Goal: Task Accomplishment & Management: Complete application form

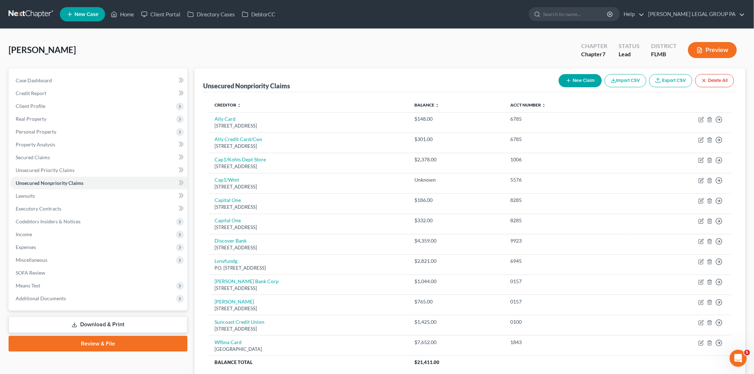
drag, startPoint x: 32, startPoint y: 16, endPoint x: 26, endPoint y: 36, distance: 21.7
click at [26, 36] on div "Smith, Steven Upgraded Chapter Chapter 7 Status Lead District FLMB Preview Peti…" at bounding box center [377, 224] width 754 height 391
click at [29, 15] on link at bounding box center [32, 14] width 46 height 13
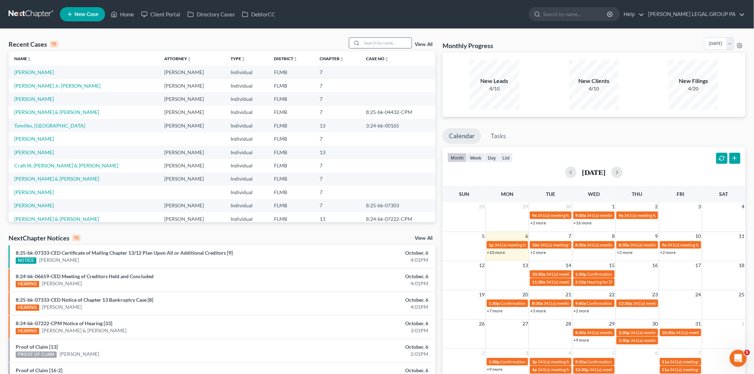
click at [375, 43] on input "search" at bounding box center [387, 43] width 50 height 10
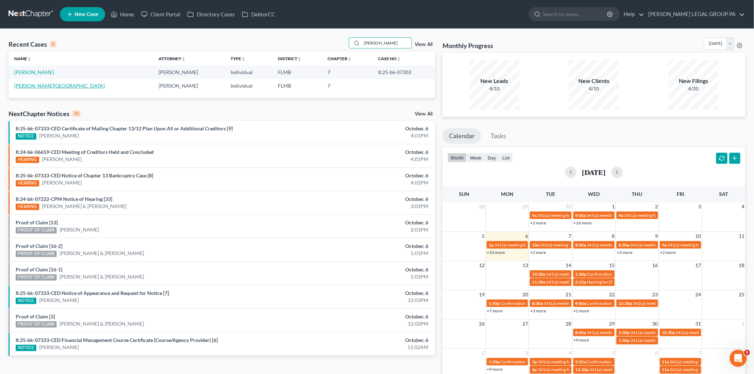
type input "[PERSON_NAME]"
click at [40, 85] on link "[PERSON_NAME][GEOGRAPHIC_DATA]" at bounding box center [59, 86] width 90 height 6
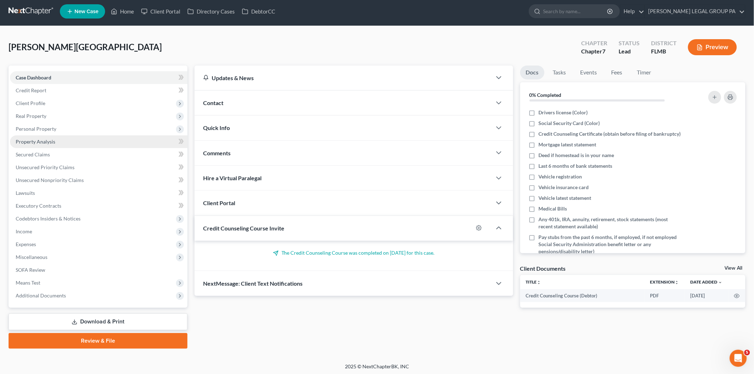
scroll to position [4, 0]
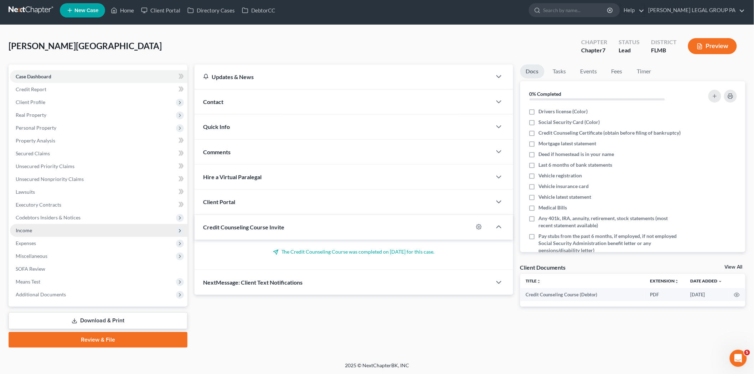
click at [49, 231] on span "Income" at bounding box center [98, 230] width 177 height 13
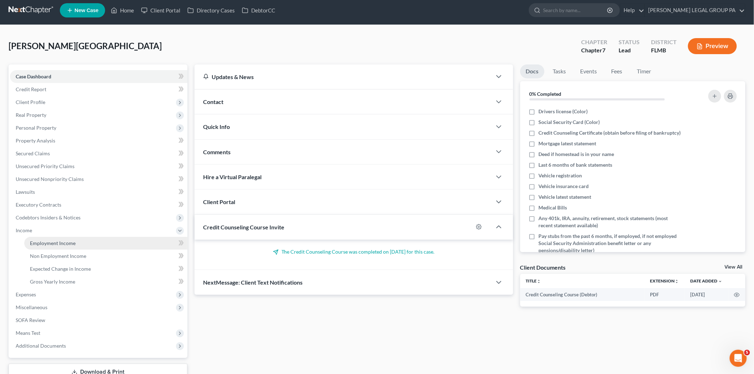
click at [50, 239] on link "Employment Income" at bounding box center [105, 243] width 163 height 13
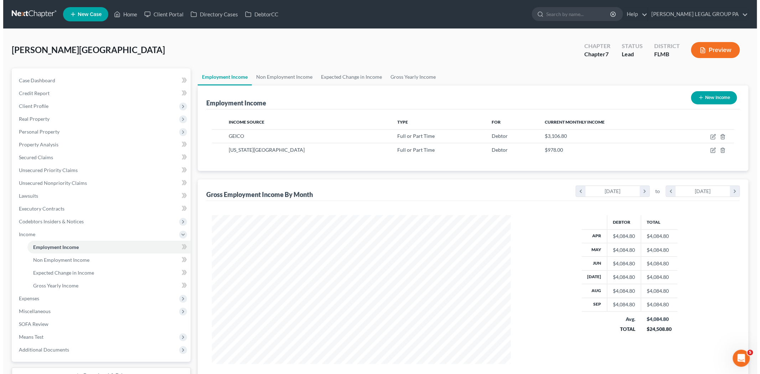
scroll to position [149, 313]
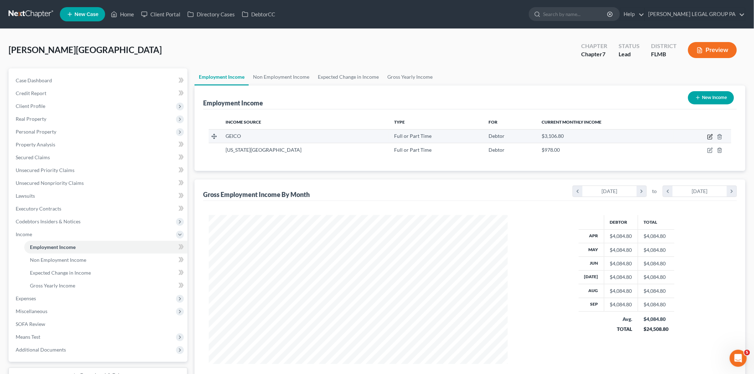
click at [711, 137] on icon "button" at bounding box center [710, 137] width 6 height 6
select select "0"
select select "1"
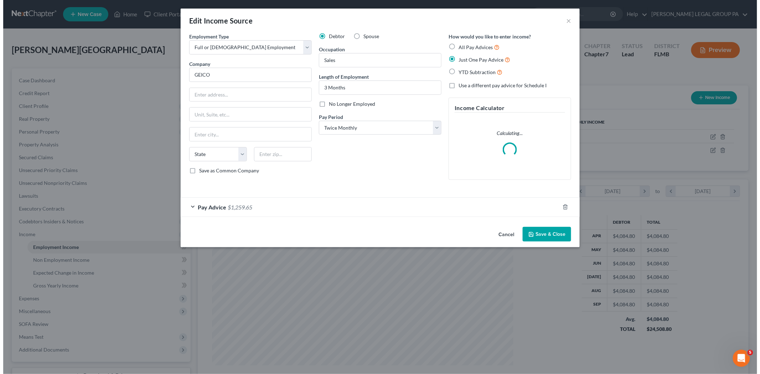
scroll to position [150, 316]
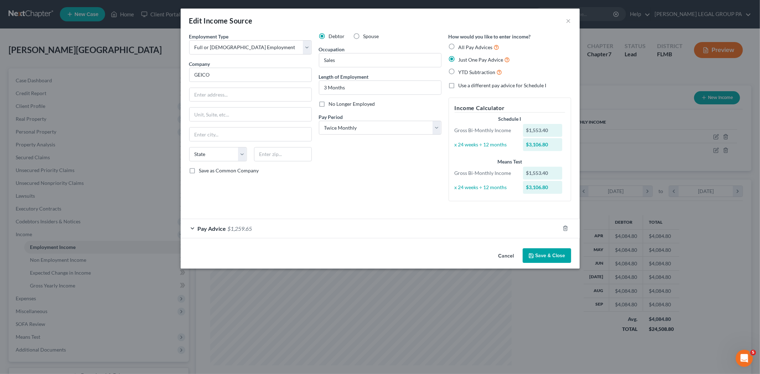
click at [394, 229] on div "Pay Advice $1,259.65" at bounding box center [370, 228] width 379 height 19
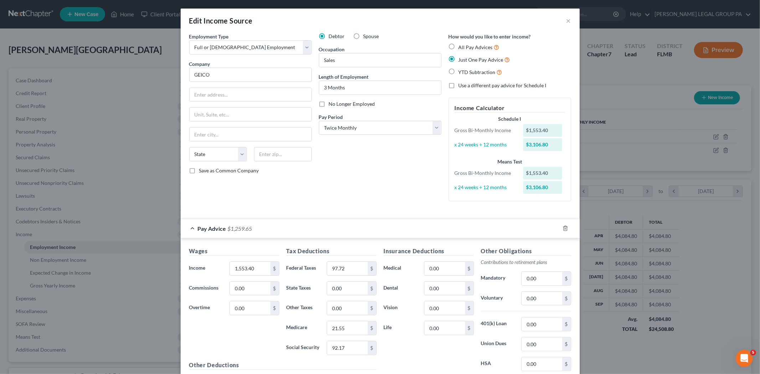
click at [394, 229] on div "Pay Advice $1,259.65" at bounding box center [370, 228] width 379 height 19
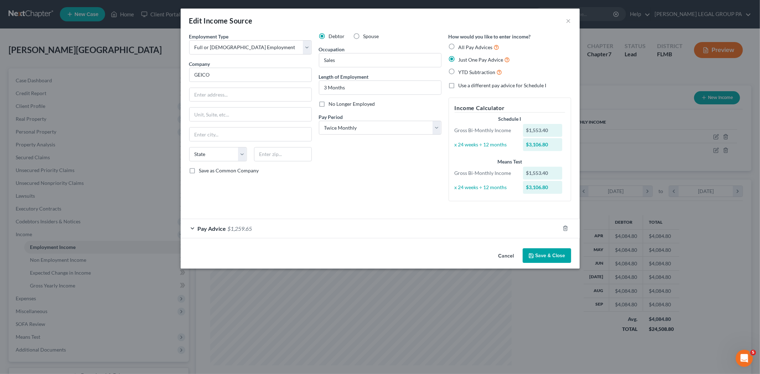
click at [383, 233] on div "Pay Advice $1,259.65" at bounding box center [370, 228] width 379 height 19
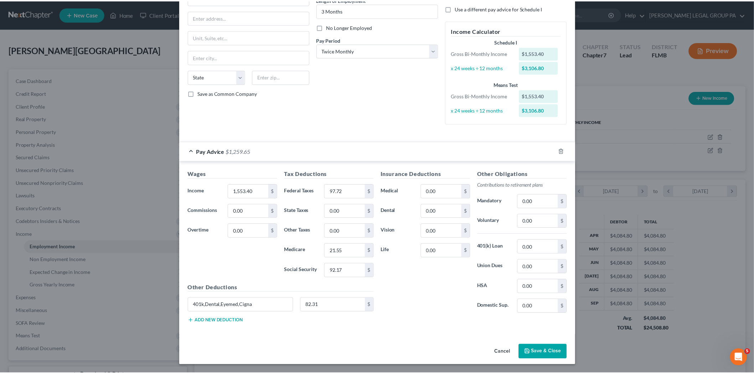
scroll to position [78, 0]
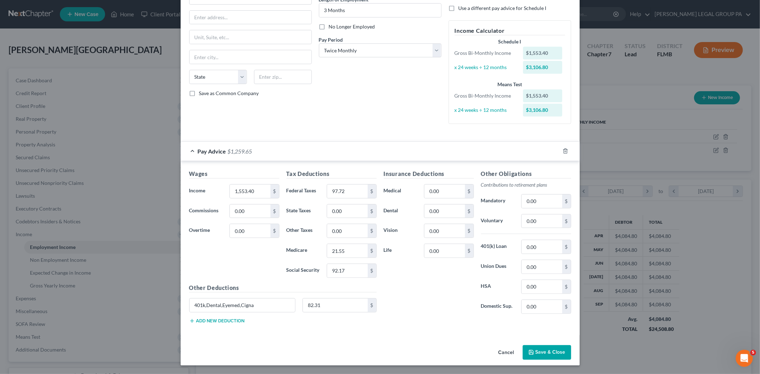
click at [550, 354] on button "Save & Close" at bounding box center [547, 352] width 48 height 15
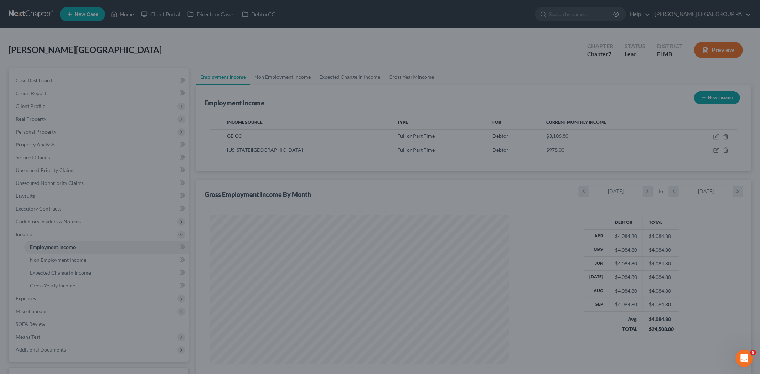
scroll to position [356080, 355916]
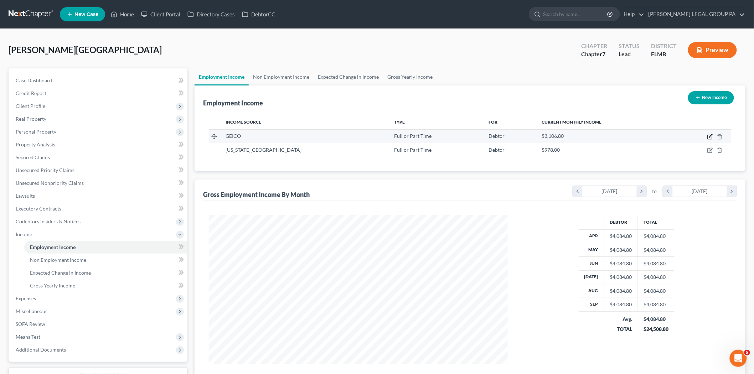
click at [708, 136] on icon "button" at bounding box center [710, 137] width 6 height 6
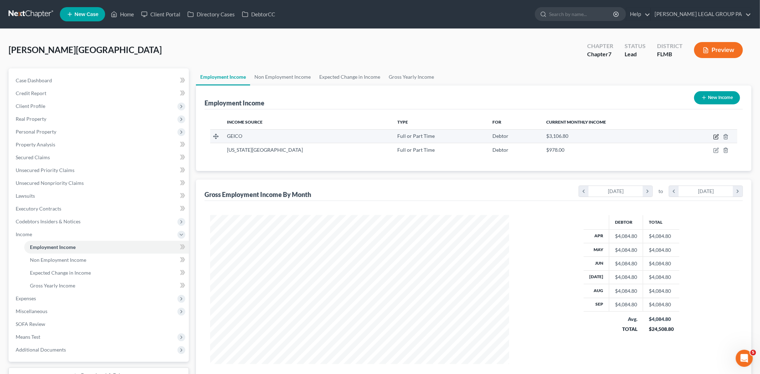
select select "0"
select select "1"
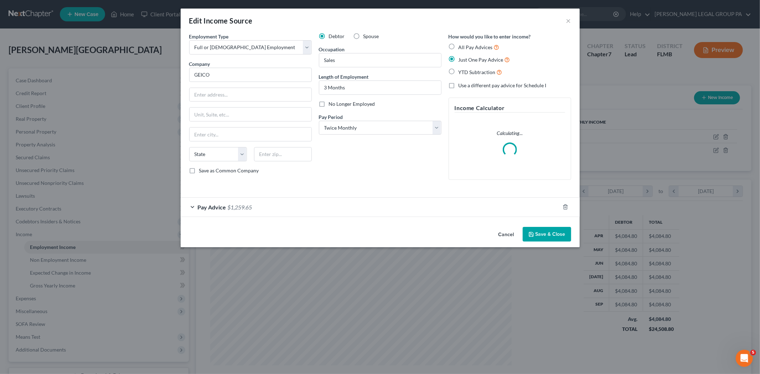
click at [330, 104] on span "No Longer Employed" at bounding box center [352, 104] width 46 height 6
click at [332, 104] on input "No Longer Employed" at bounding box center [334, 102] width 5 height 5
checkbox input "true"
click at [543, 233] on button "Save & Close" at bounding box center [547, 234] width 48 height 15
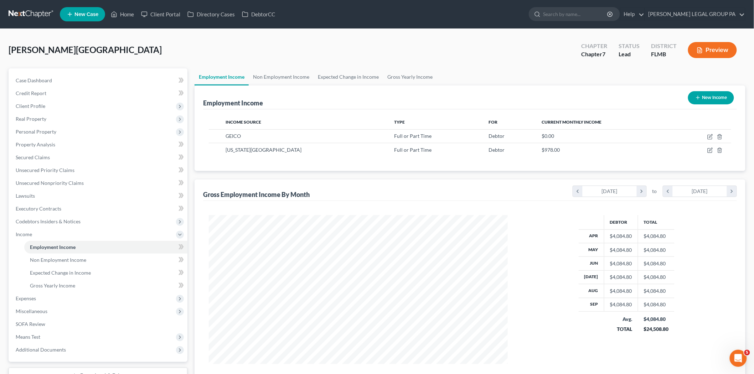
scroll to position [57, 0]
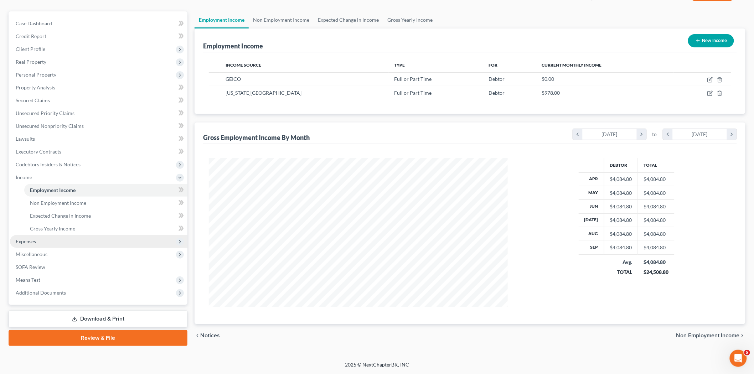
click at [33, 236] on span "Expenses" at bounding box center [98, 241] width 177 height 13
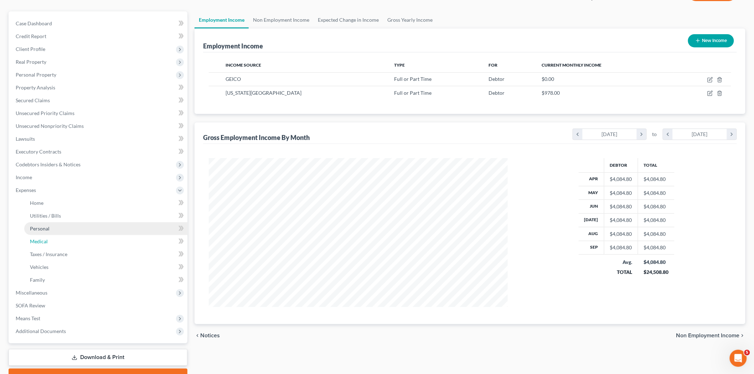
click at [46, 246] on link "Medical" at bounding box center [105, 241] width 163 height 13
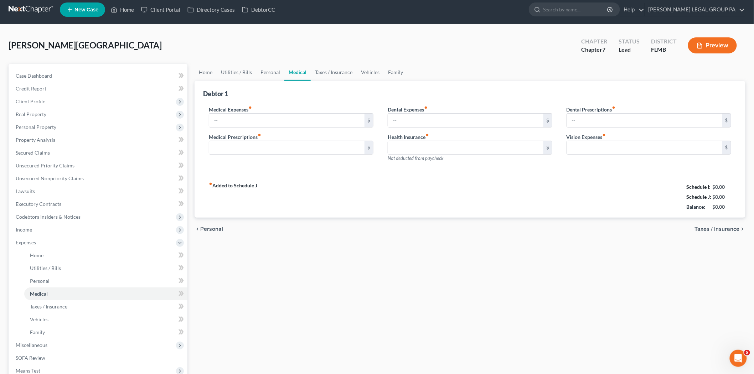
type input "60.00"
type input "30.00"
type input "0.00"
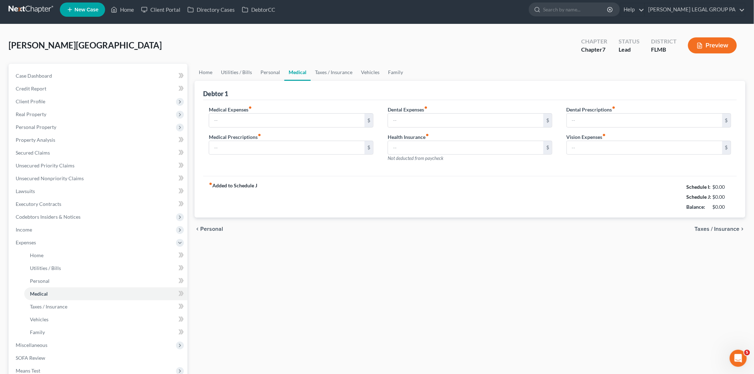
type input "0.00"
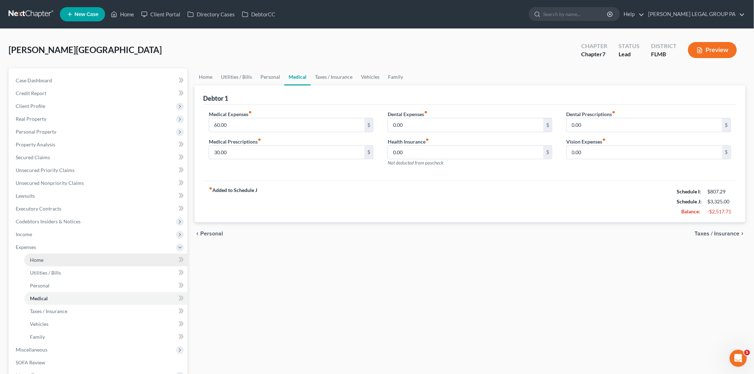
click at [85, 255] on link "Home" at bounding box center [105, 260] width 163 height 13
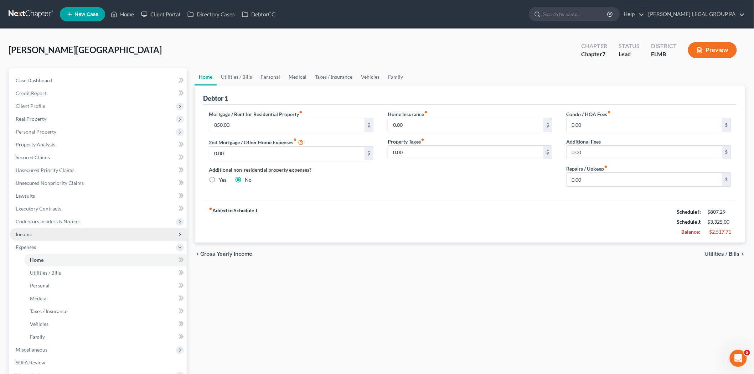
click at [72, 236] on span "Income" at bounding box center [98, 234] width 177 height 13
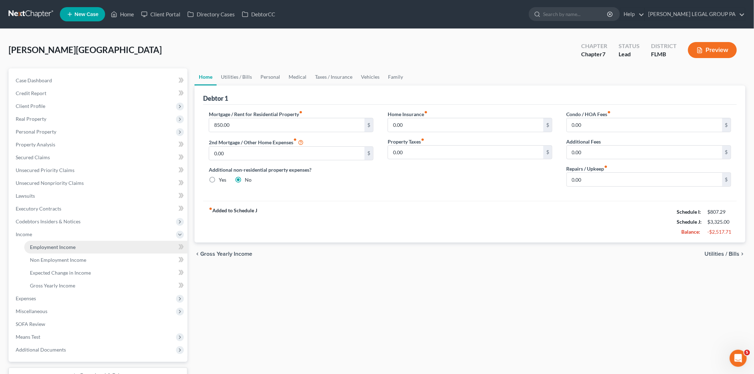
click at [72, 244] on span "Employment Income" at bounding box center [53, 247] width 46 height 6
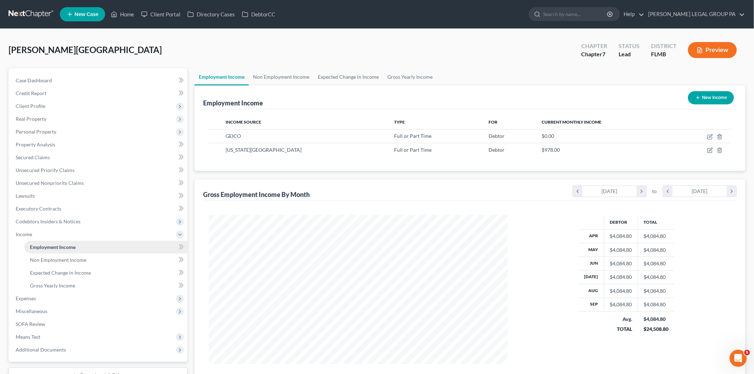
scroll to position [149, 313]
click at [71, 302] on span "Expenses" at bounding box center [98, 298] width 177 height 13
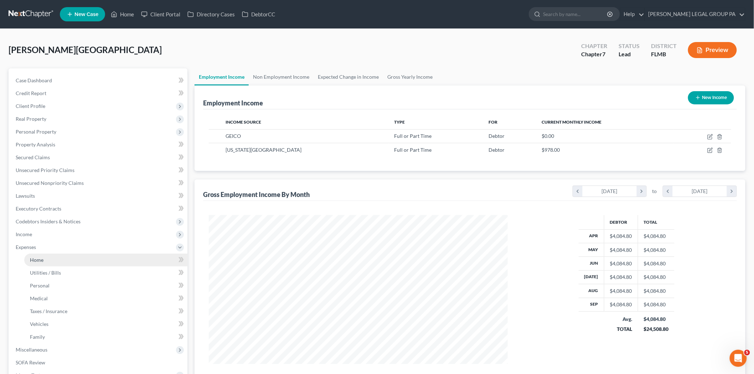
click at [56, 258] on link "Home" at bounding box center [105, 260] width 163 height 13
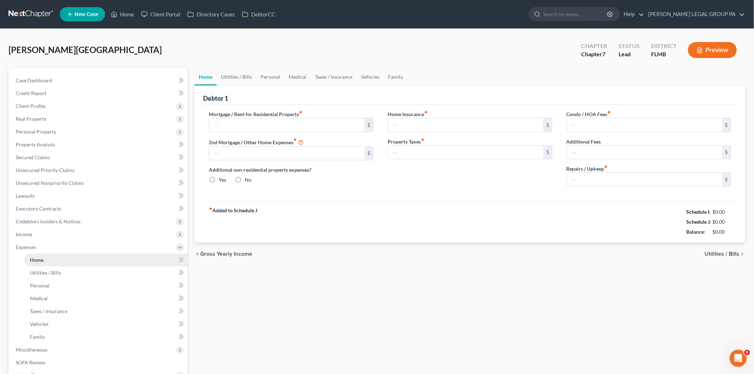
type input "850.00"
type input "0.00"
radio input "true"
type input "0.00"
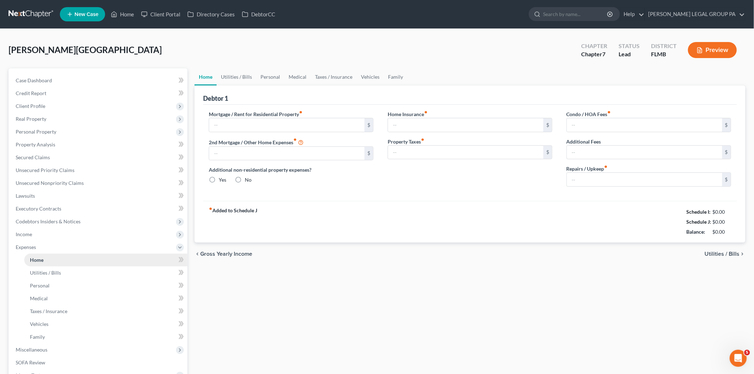
type input "0.00"
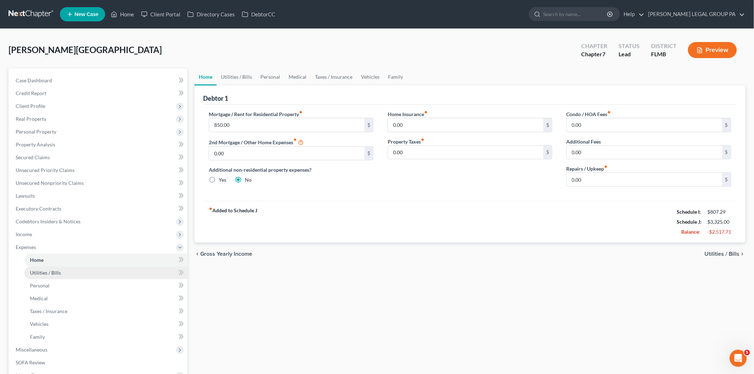
click at [55, 275] on link "Utilities / Bills" at bounding box center [105, 272] width 163 height 13
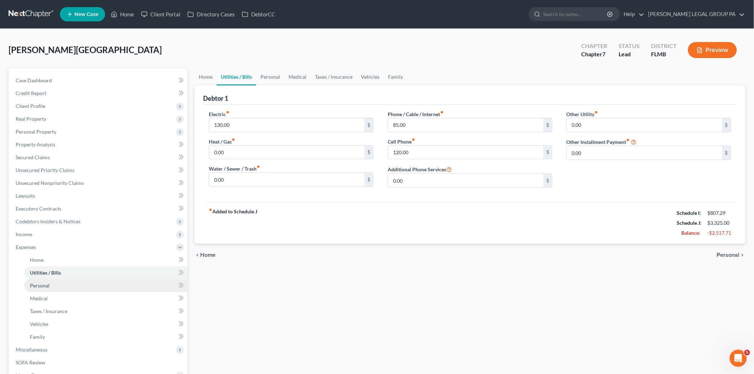
click at [51, 287] on link "Personal" at bounding box center [105, 285] width 163 height 13
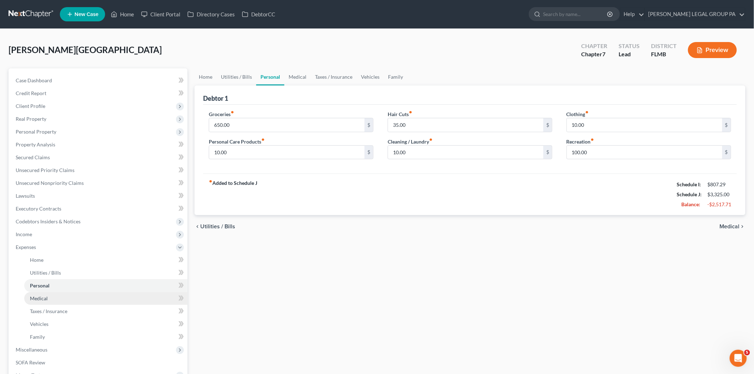
click at [54, 297] on link "Medical" at bounding box center [105, 298] width 163 height 13
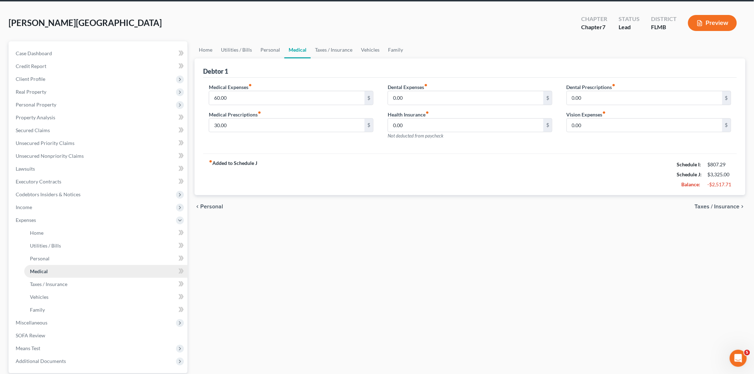
scroll to position [40, 0]
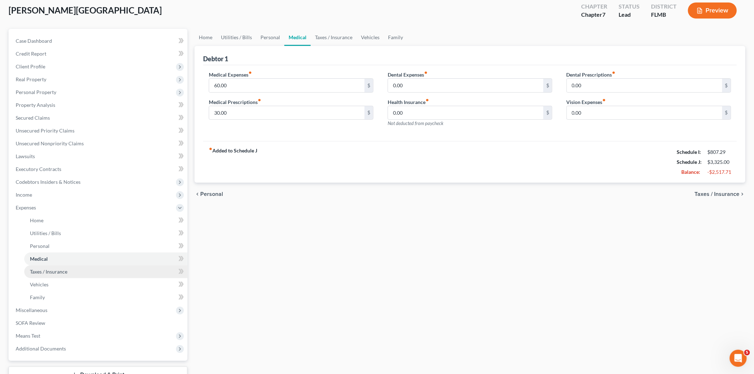
click at [48, 274] on link "Taxes / Insurance" at bounding box center [105, 271] width 163 height 13
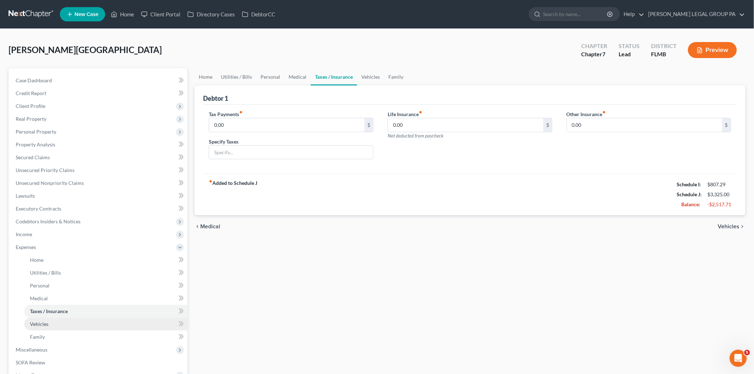
click at [50, 324] on link "Vehicles" at bounding box center [105, 324] width 163 height 13
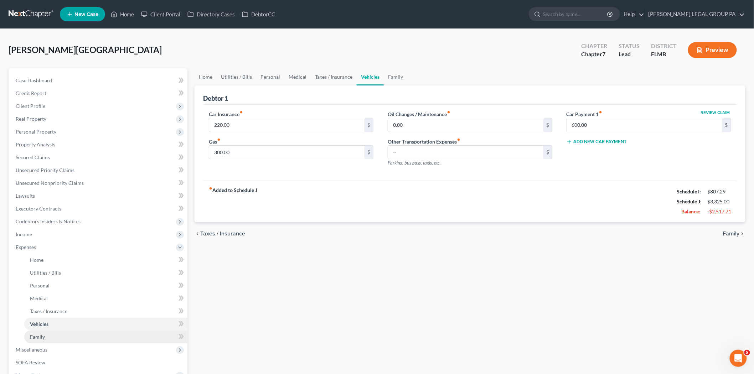
click at [52, 338] on link "Family" at bounding box center [105, 337] width 163 height 13
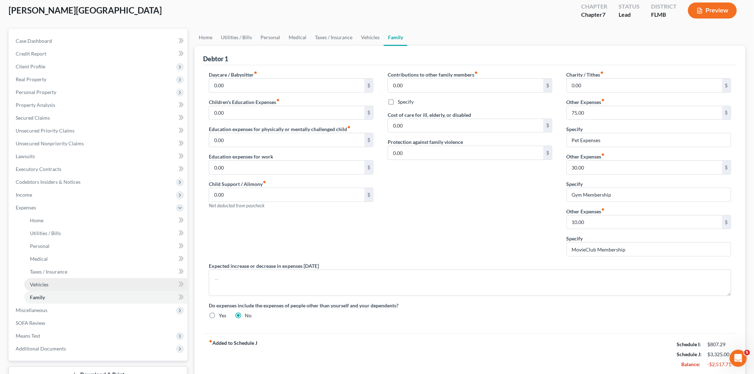
scroll to position [94, 0]
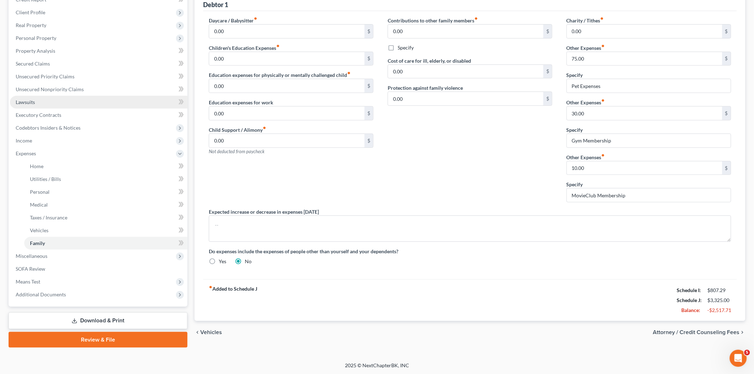
click at [69, 97] on link "Lawsuits" at bounding box center [98, 102] width 177 height 13
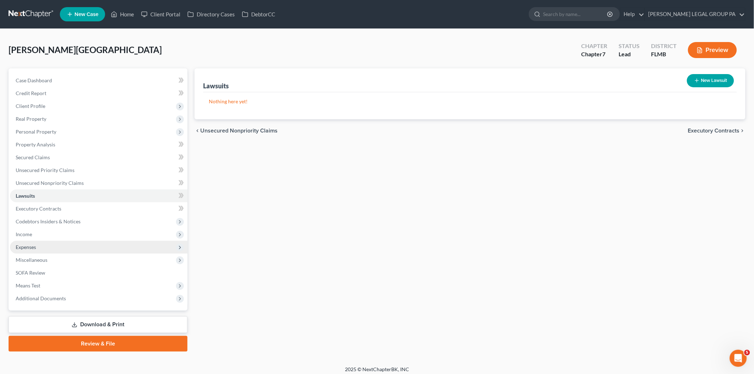
click at [71, 244] on span "Expenses" at bounding box center [98, 247] width 177 height 13
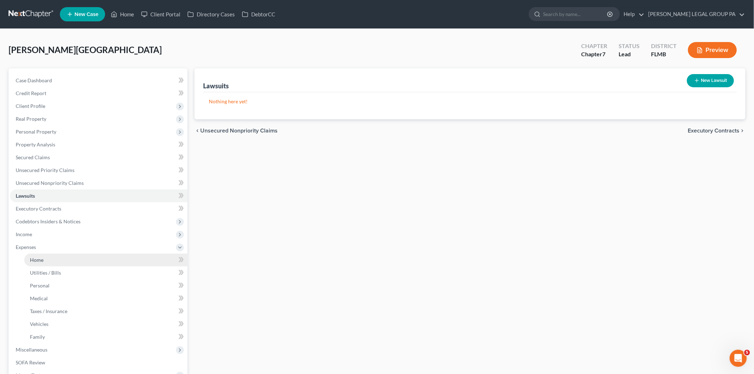
click at [71, 258] on link "Home" at bounding box center [105, 260] width 163 height 13
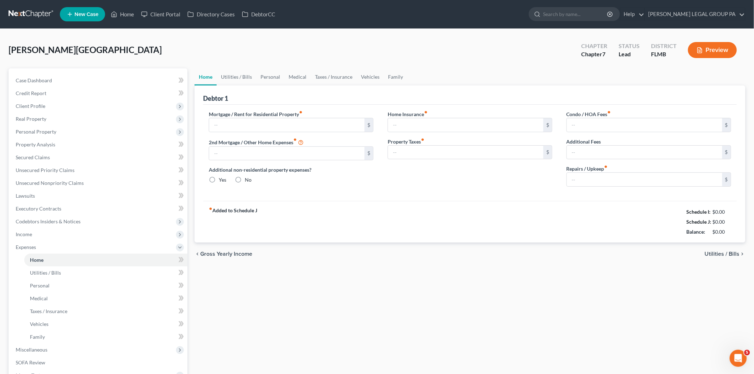
type input "850.00"
type input "0.00"
radio input "true"
type input "0.00"
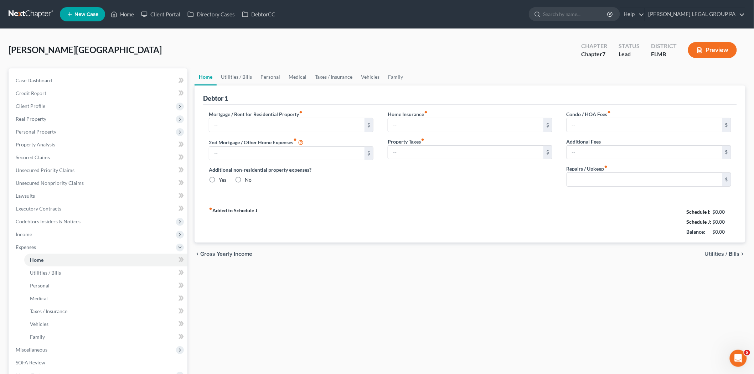
type input "0.00"
drag, startPoint x: 713, startPoint y: 234, endPoint x: 731, endPoint y: 232, distance: 17.9
click at [731, 232] on div "-$2,517.71" at bounding box center [719, 231] width 24 height 7
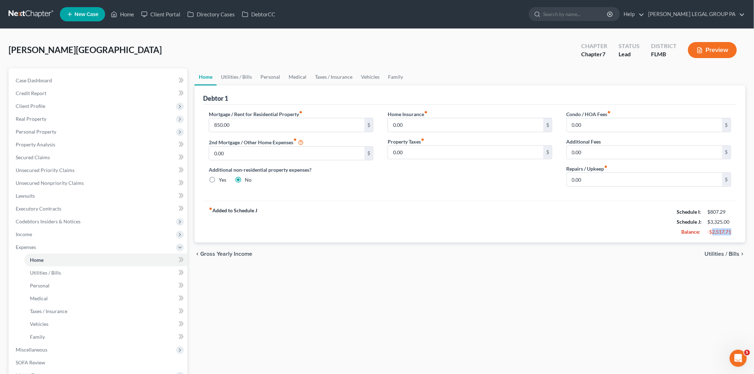
click at [719, 237] on div "Balance: -$2,517.71" at bounding box center [703, 232] width 61 height 10
drag, startPoint x: 706, startPoint y: 232, endPoint x: 728, endPoint y: 232, distance: 22.8
click at [728, 232] on div "-$2,517.71" at bounding box center [719, 231] width 31 height 7
click at [46, 326] on link "Vehicles" at bounding box center [105, 324] width 163 height 13
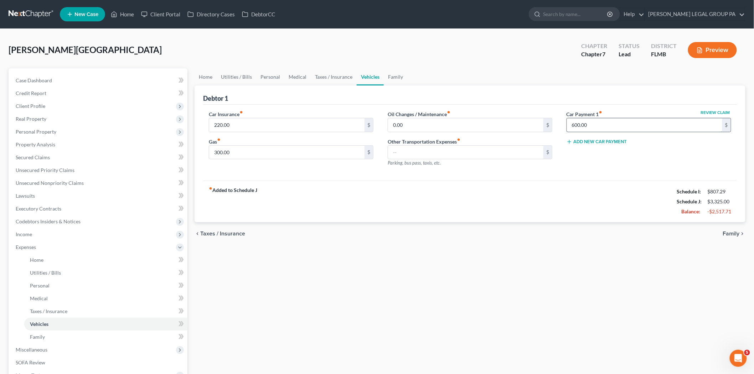
click at [591, 122] on input "600.00" at bounding box center [644, 125] width 155 height 14
click at [582, 163] on div "Review Claim Car Payment 1 fiber_manual_record 600.00 $ Add New Car Payment" at bounding box center [648, 141] width 179 height 62
click at [32, 232] on span "Income" at bounding box center [98, 234] width 177 height 13
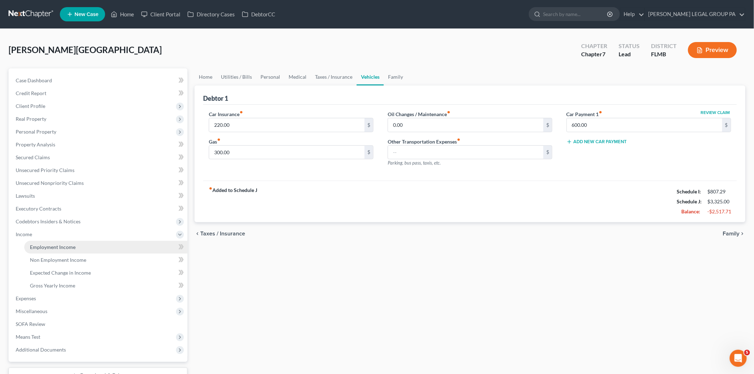
click at [36, 241] on link "Employment Income" at bounding box center [105, 247] width 163 height 13
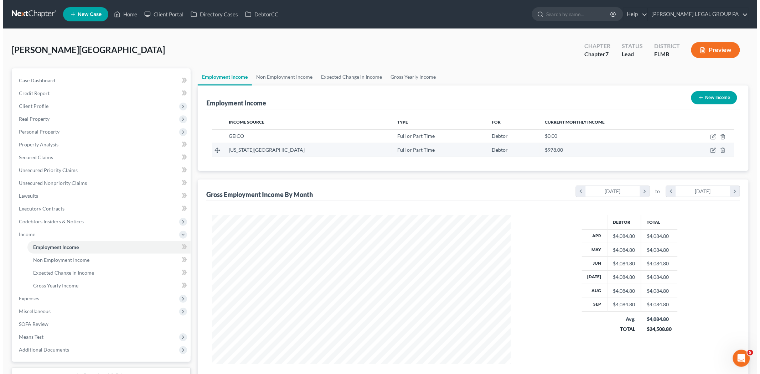
scroll to position [149, 313]
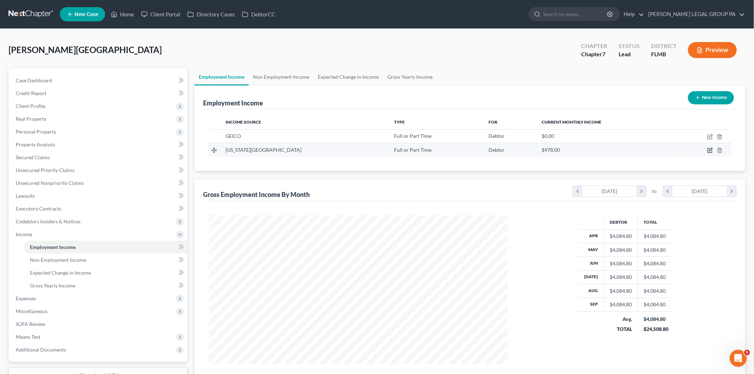
click at [709, 150] on icon "button" at bounding box center [710, 150] width 6 height 6
select select "0"
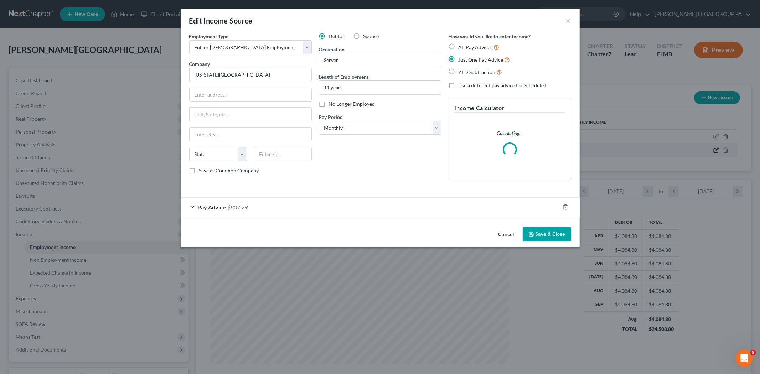
scroll to position [150, 316]
click at [387, 214] on div "Pay Advice $807.29" at bounding box center [370, 207] width 379 height 19
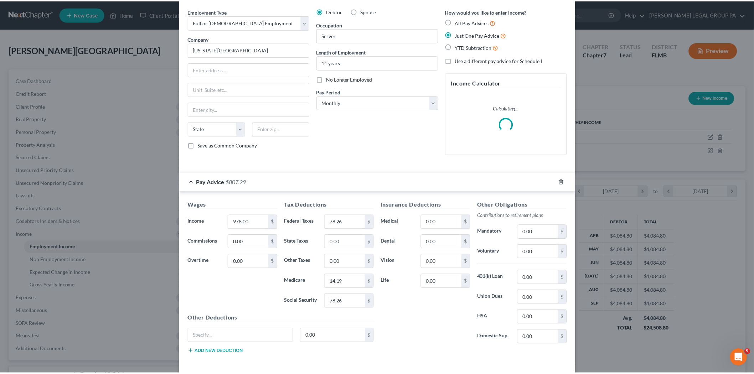
scroll to position [0, 0]
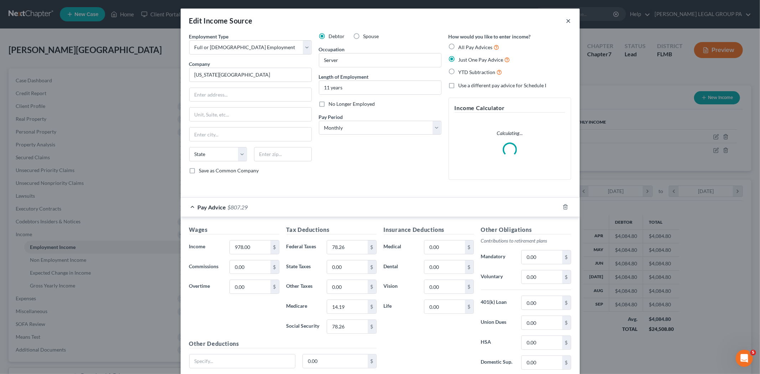
click at [566, 20] on button "×" at bounding box center [568, 20] width 5 height 9
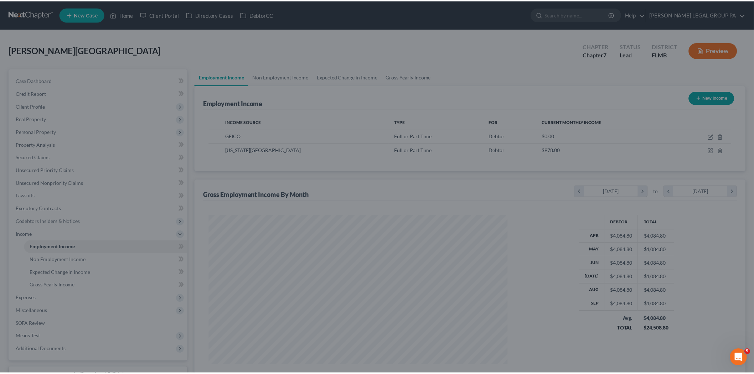
scroll to position [356080, 355916]
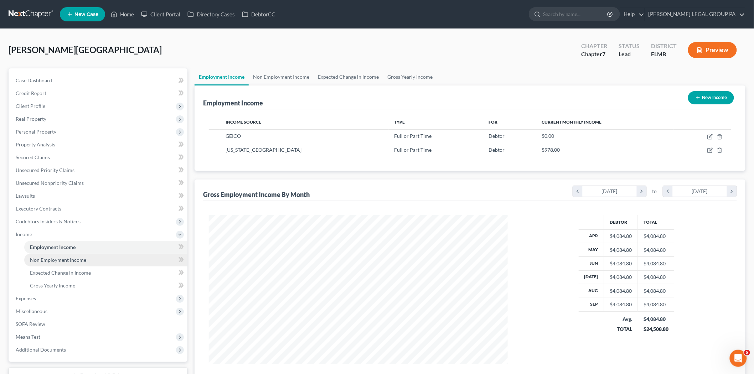
click at [77, 259] on span "Non Employment Income" at bounding box center [58, 260] width 56 height 6
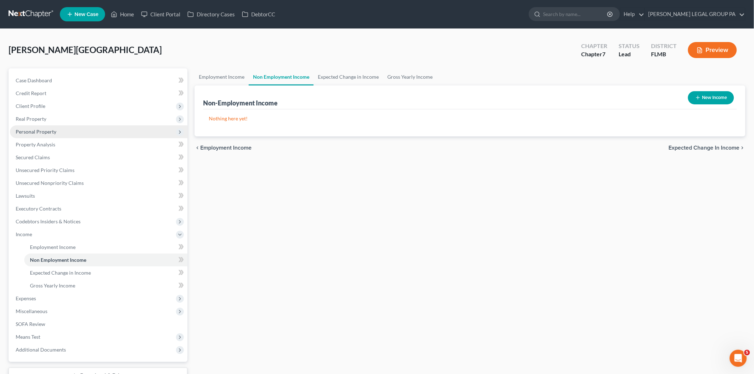
click at [40, 130] on span "Personal Property" at bounding box center [36, 132] width 41 height 6
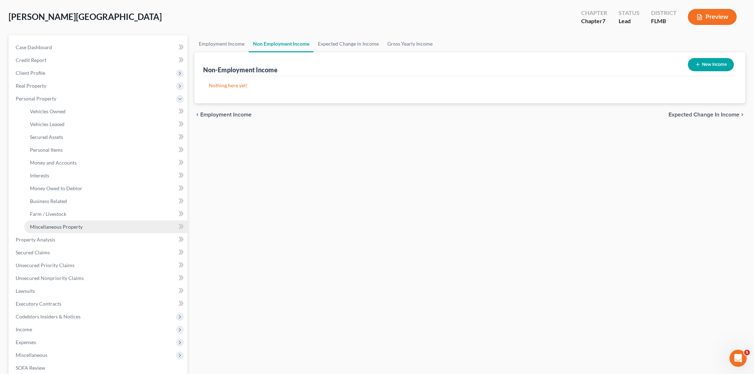
scroll to position [79, 0]
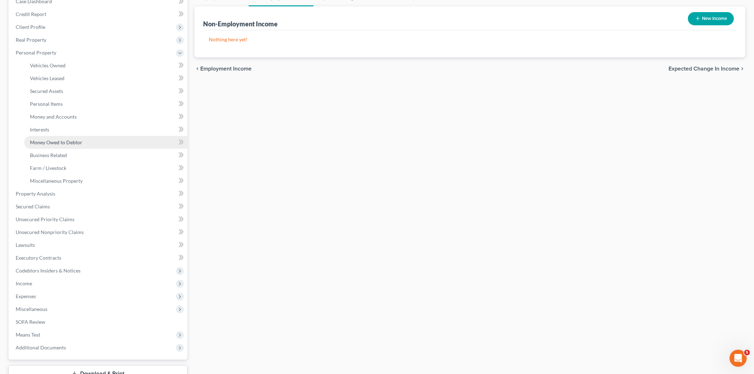
click at [63, 143] on span "Money Owed to Debtor" at bounding box center [56, 142] width 52 height 6
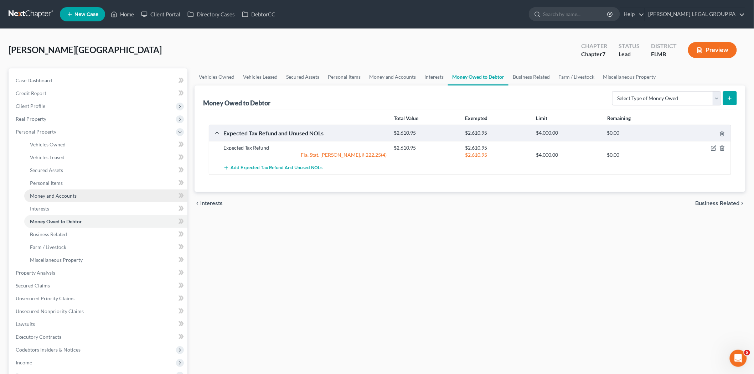
click at [45, 197] on span "Money and Accounts" at bounding box center [53, 196] width 47 height 6
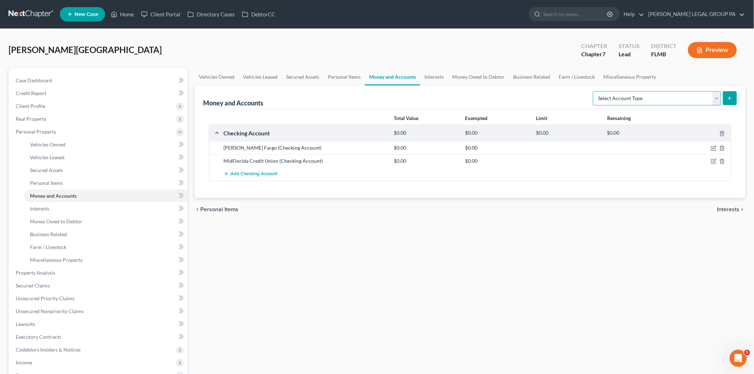
click at [715, 100] on select "Select Account Type Brokerage Cash on Hand Certificates of Deposit Checking Acc…" at bounding box center [657, 98] width 128 height 14
select select "checking"
click at [594, 91] on select "Select Account Type Brokerage Cash on Hand Certificates of Deposit Checking Acc…" at bounding box center [657, 98] width 128 height 14
click at [731, 92] on button "submit" at bounding box center [730, 98] width 14 height 14
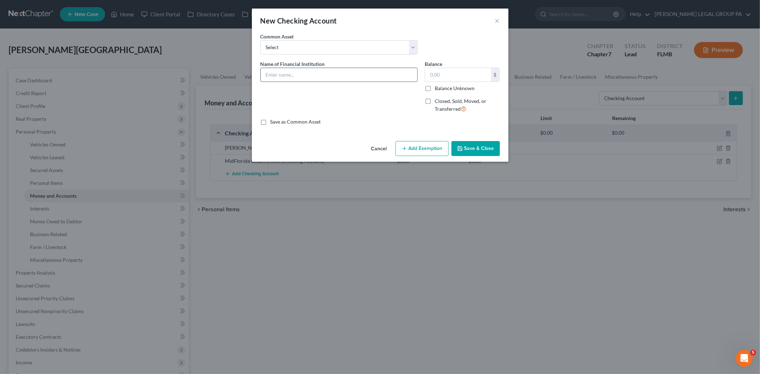
click at [312, 73] on input "text" at bounding box center [339, 75] width 156 height 14
type input "Truist Acct:"
click at [475, 150] on button "Save & Close" at bounding box center [475, 148] width 48 height 15
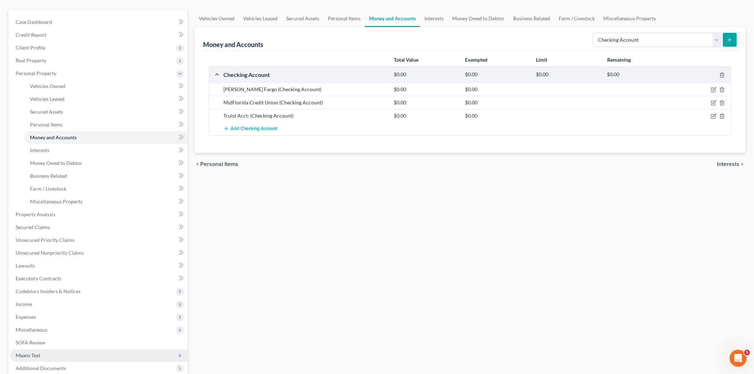
scroll to position [119, 0]
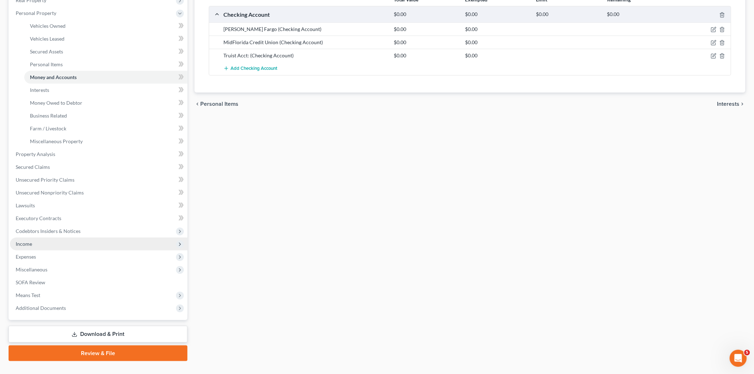
click at [40, 244] on span "Income" at bounding box center [98, 244] width 177 height 13
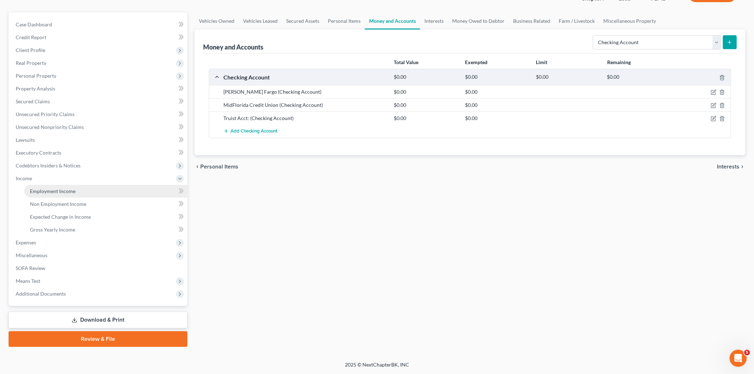
scroll to position [55, 0]
click at [47, 189] on span "Employment Income" at bounding box center [53, 192] width 46 height 6
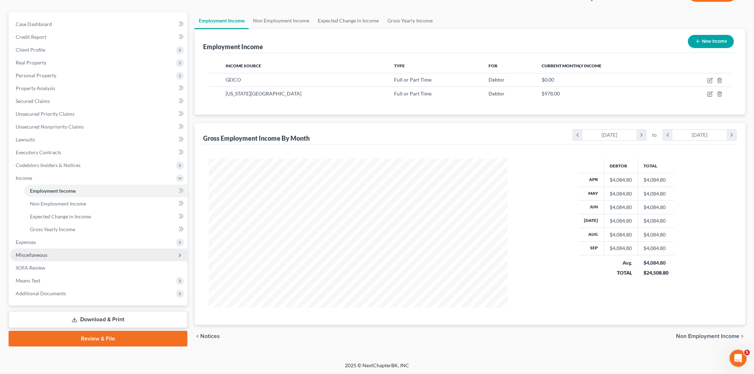
scroll to position [57, 0]
click at [54, 248] on span "Miscellaneous" at bounding box center [98, 254] width 177 height 13
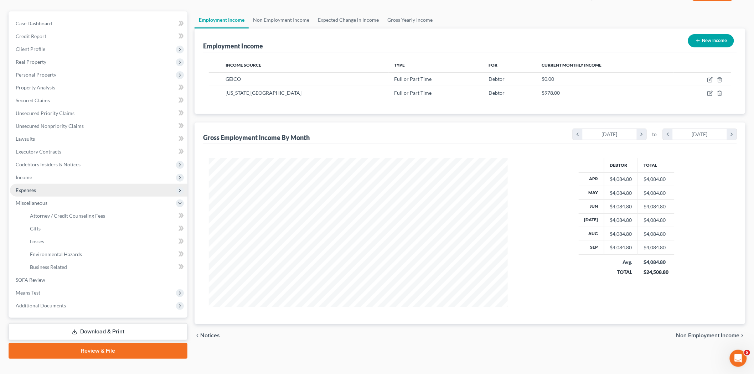
click at [45, 189] on span "Expenses" at bounding box center [98, 190] width 177 height 13
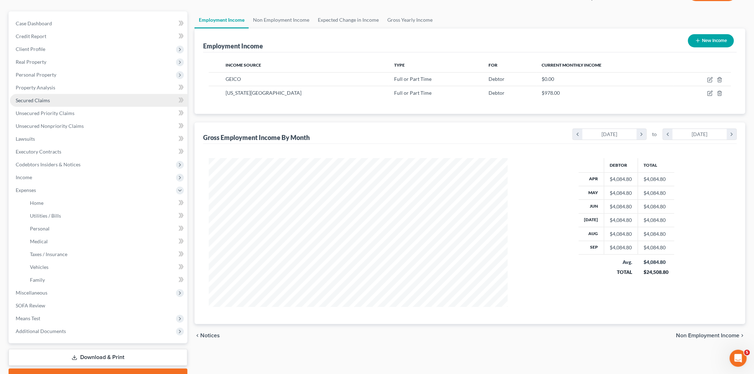
click at [58, 102] on link "Secured Claims" at bounding box center [98, 100] width 177 height 13
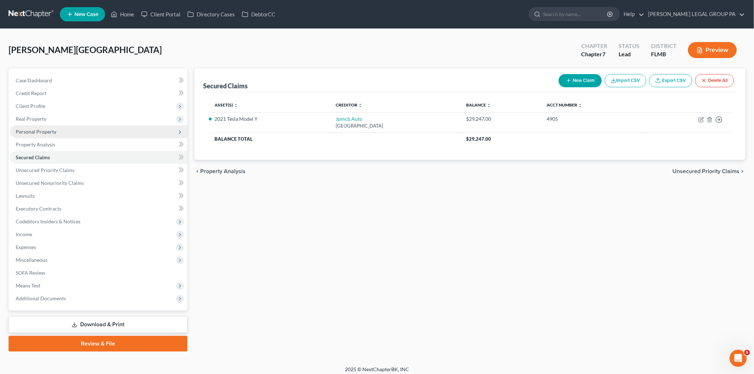
click at [53, 133] on span "Personal Property" at bounding box center [36, 132] width 41 height 6
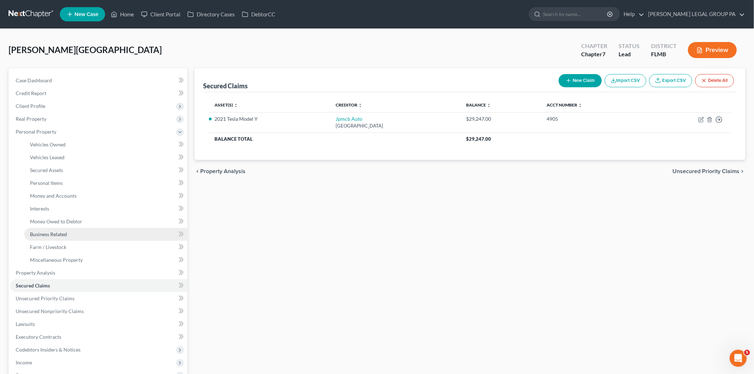
click at [60, 233] on span "Business Related" at bounding box center [48, 234] width 37 height 6
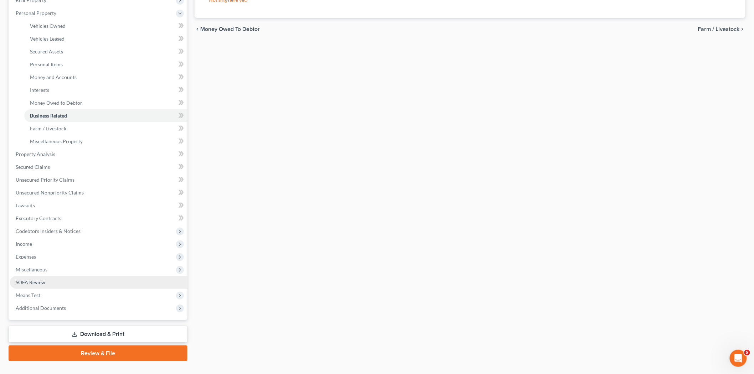
click at [28, 279] on span "SOFA Review" at bounding box center [31, 282] width 30 height 6
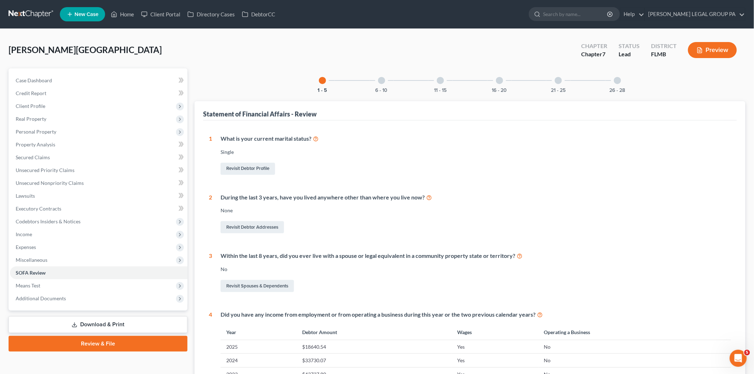
click at [616, 80] on div at bounding box center [617, 80] width 7 height 7
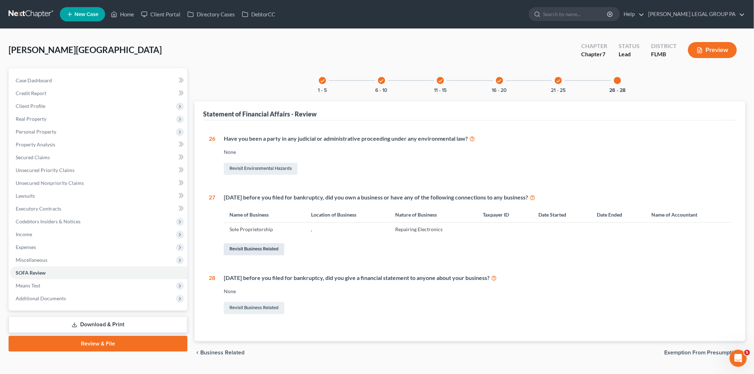
click at [259, 248] on link "Revisit Business Related" at bounding box center [254, 249] width 61 height 12
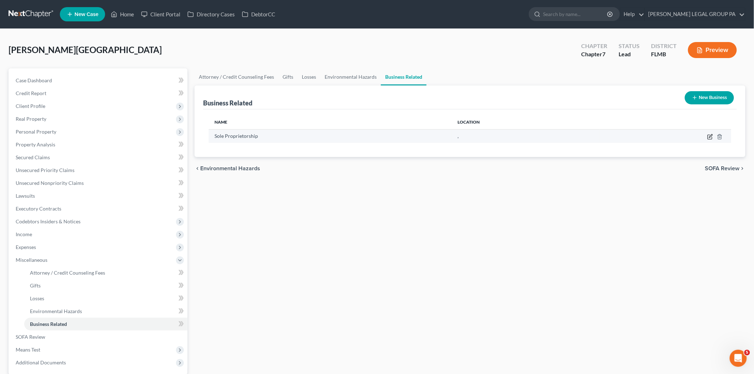
click at [708, 136] on icon "button" at bounding box center [709, 137] width 4 height 4
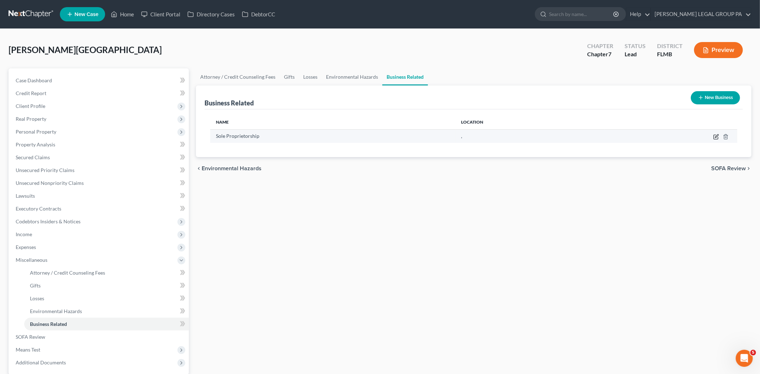
select select "sole_proprietor"
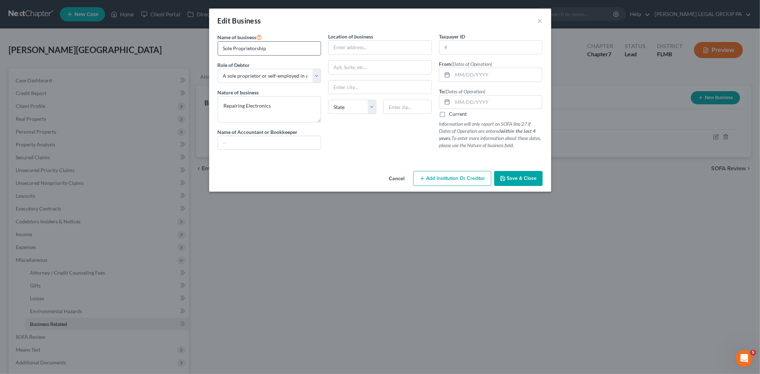
click at [282, 51] on input "Sole Proprietorship" at bounding box center [269, 49] width 103 height 14
click at [337, 49] on input "text" at bounding box center [379, 48] width 103 height 14
click at [282, 51] on input "Sole Proprietorship" at bounding box center [269, 49] width 103 height 14
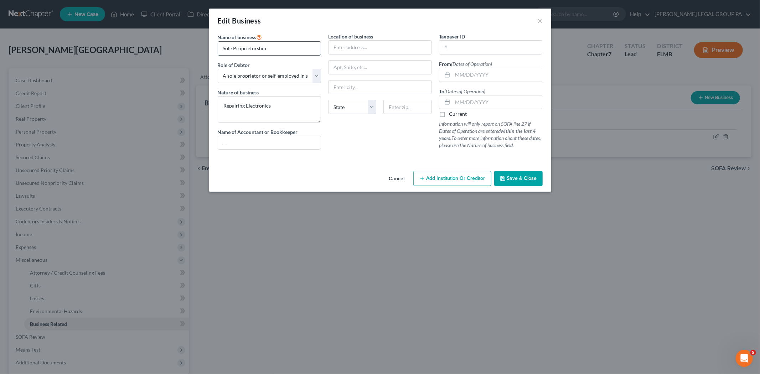
click at [282, 51] on input "Sole Proprietorship" at bounding box center [269, 49] width 103 height 14
type input "[PERSON_NAME] Electronics"
click at [363, 46] on input "text" at bounding box center [379, 48] width 103 height 14
type input "[STREET_ADDRESS]"
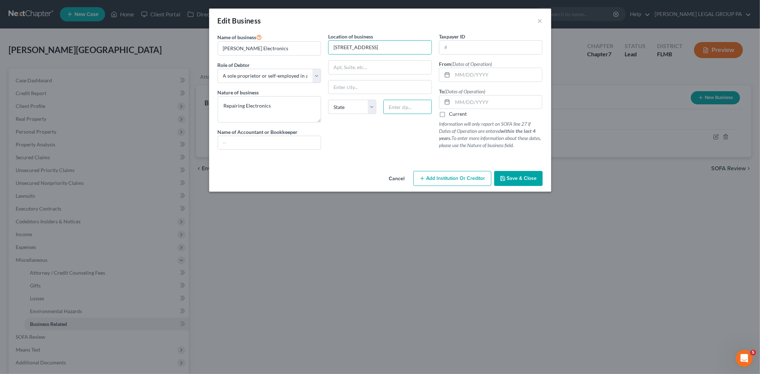
click at [390, 108] on input "text" at bounding box center [407, 107] width 48 height 14
type input "33810"
type input "Lakeland"
select select "9"
click at [470, 75] on input "text" at bounding box center [497, 75] width 90 height 14
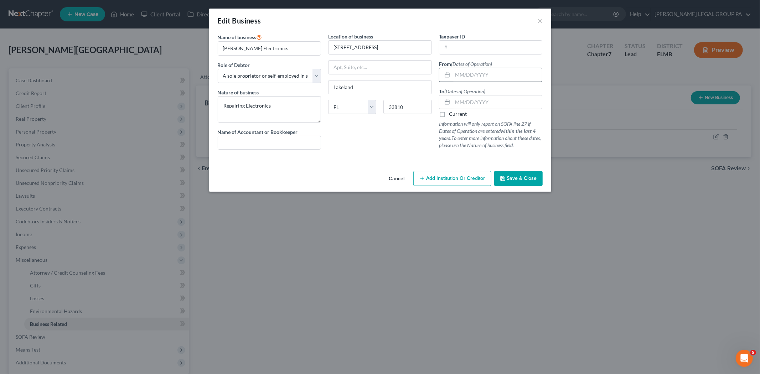
click at [444, 77] on icon at bounding box center [447, 75] width 6 height 6
click at [458, 75] on input "text" at bounding box center [497, 75] width 90 height 14
type input "[DATE]"
click at [456, 103] on input "text" at bounding box center [497, 102] width 90 height 14
type input "[DATE]"
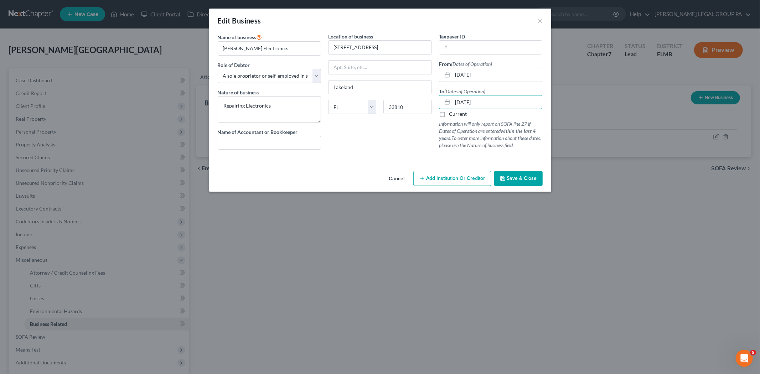
click at [503, 179] on icon "button" at bounding box center [503, 179] width 6 height 6
